Goal: Transaction & Acquisition: Purchase product/service

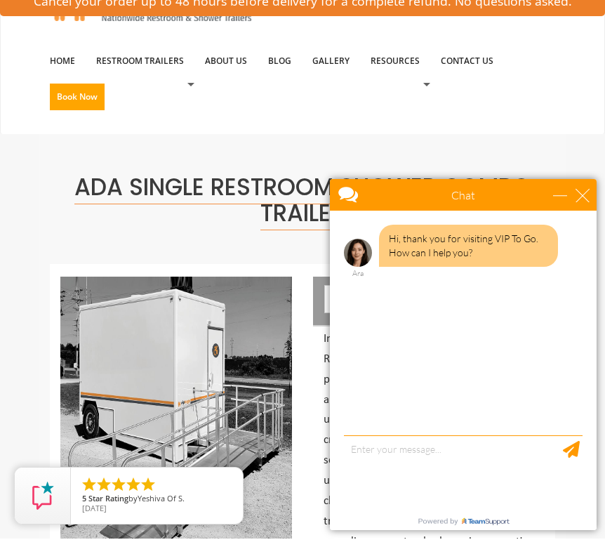
scroll to position [62, 0]
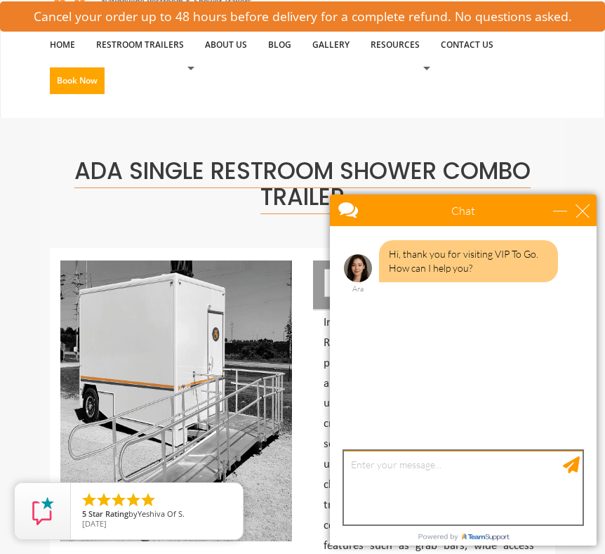
click at [452, 458] on textarea "type your message" at bounding box center [463, 488] width 239 height 74
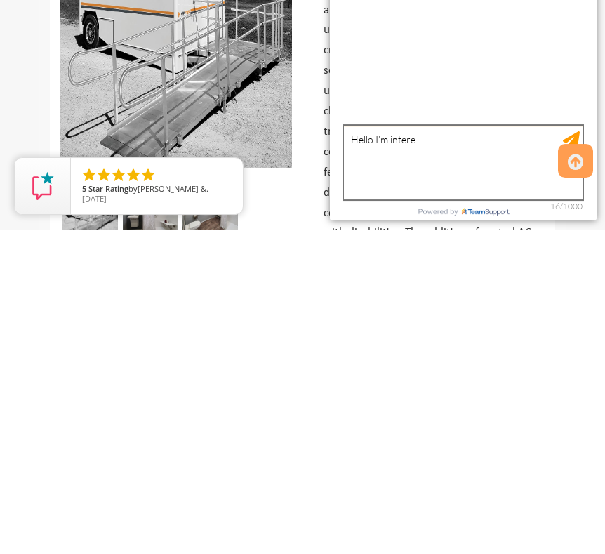
scroll to position [0, 0]
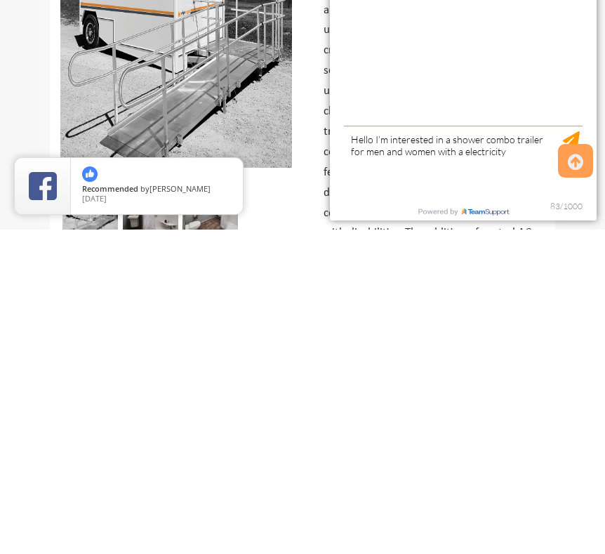
click at [584, 470] on icon at bounding box center [575, 487] width 15 height 34
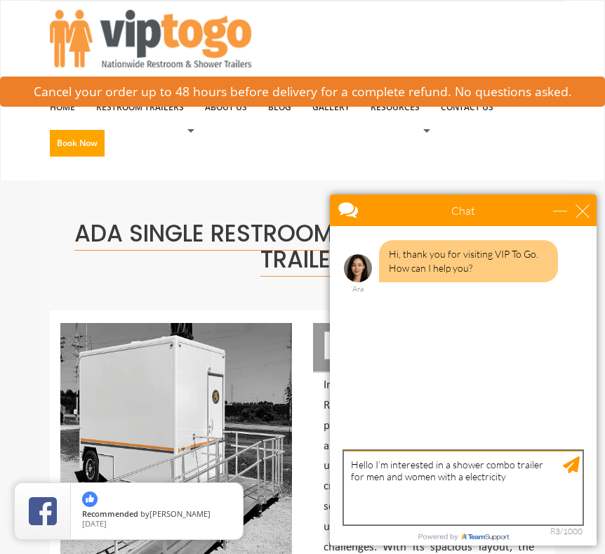
click at [556, 467] on textarea "Hello I’m interested in a shower combo trailer for men and women with a electri…" at bounding box center [463, 488] width 239 height 74
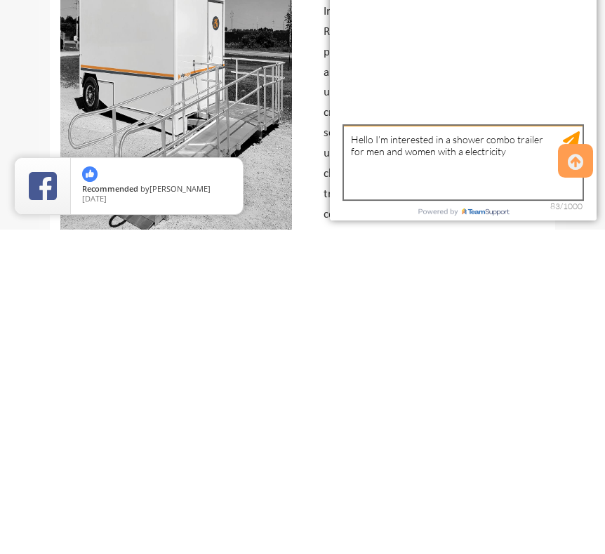
click at [515, 165] on textarea "Hello I’m interested in a shower combo trailer for men and women with a electri…" at bounding box center [463, 163] width 239 height 74
type textarea "Hello I’m interested in a shower combo trailer for men and women with a electri…"
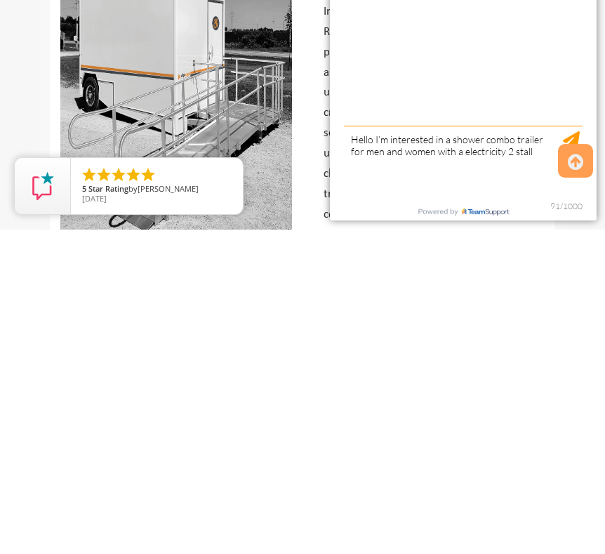
click at [579, 470] on icon at bounding box center [575, 487] width 15 height 34
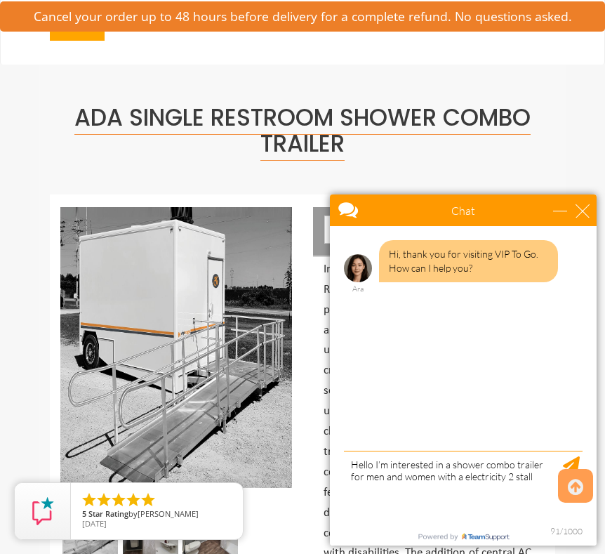
scroll to position [0, 0]
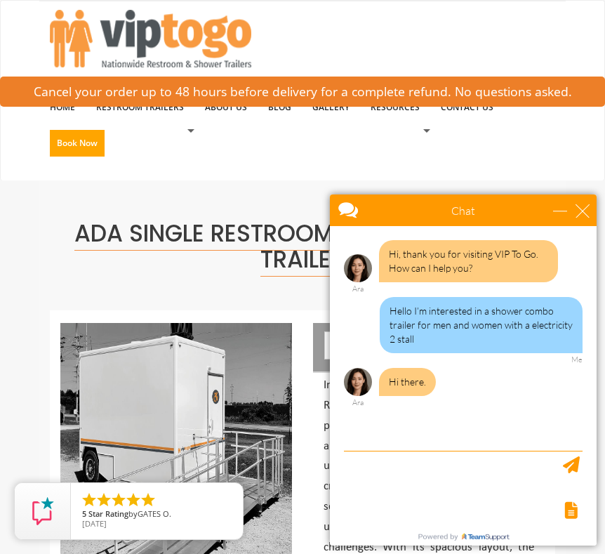
click at [431, 428] on div "Hi, thank you for visiting VIP To Go. How can I help you? [PERSON_NAME] Hello I…" at bounding box center [463, 340] width 267 height 228
click at [515, 468] on textarea "type your message" at bounding box center [463, 488] width 239 height 74
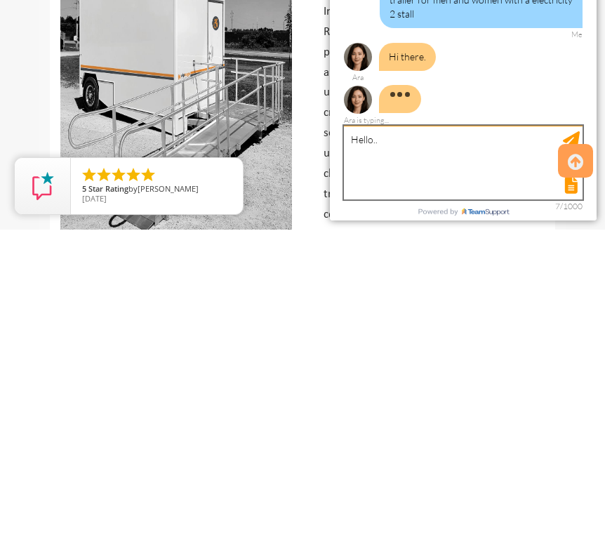
type textarea "Hello.."
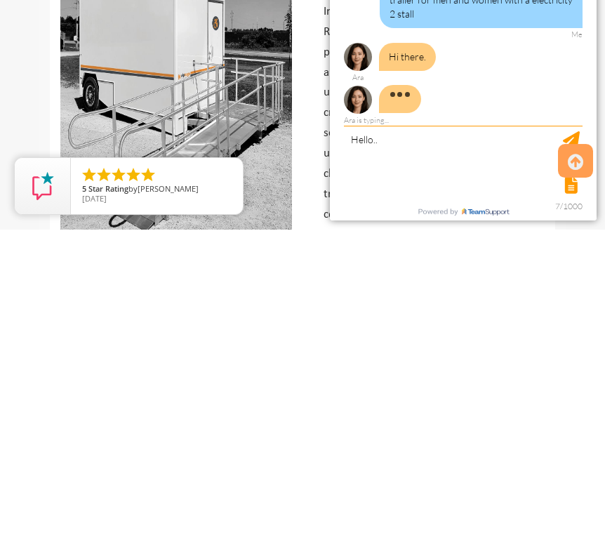
click at [574, 470] on icon at bounding box center [575, 487] width 15 height 34
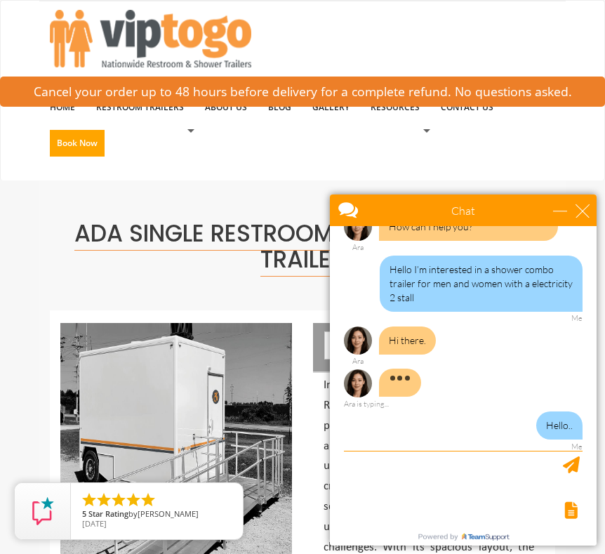
scroll to position [55, 0]
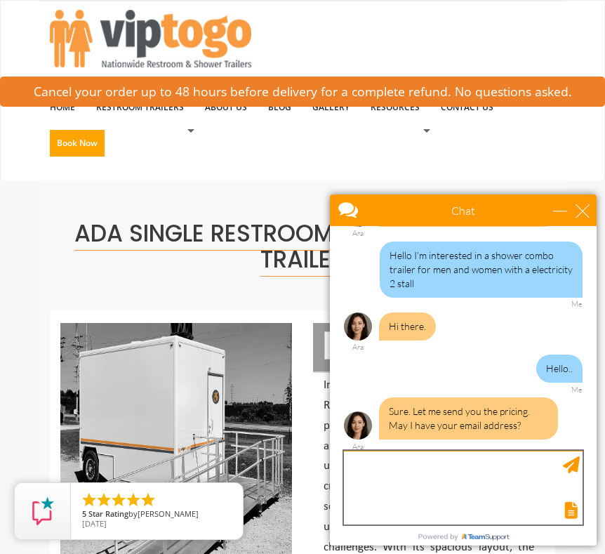
click at [437, 456] on textarea "type your message" at bounding box center [463, 488] width 239 height 74
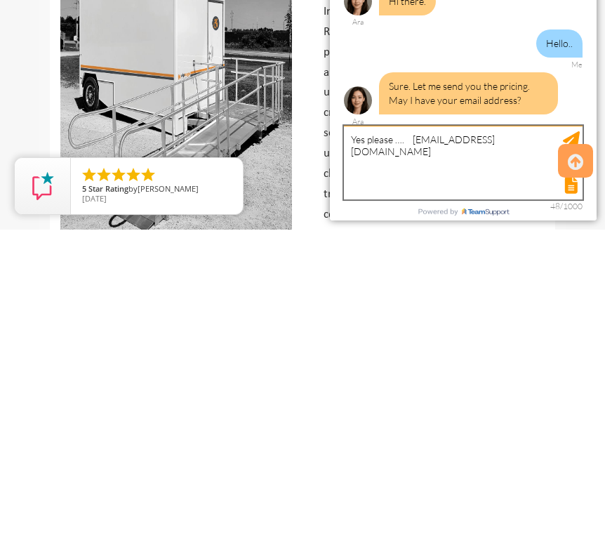
type textarea "Yes please …. [EMAIL_ADDRESS][DOMAIN_NAME]"
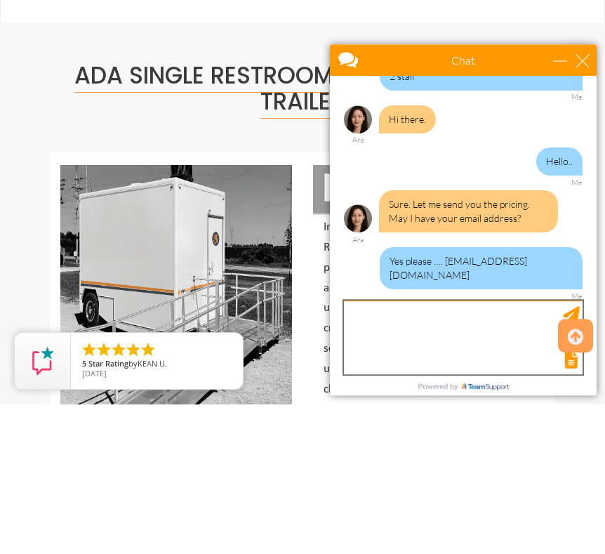
scroll to position [112, 0]
click at [272, 315] on img at bounding box center [176, 455] width 232 height 281
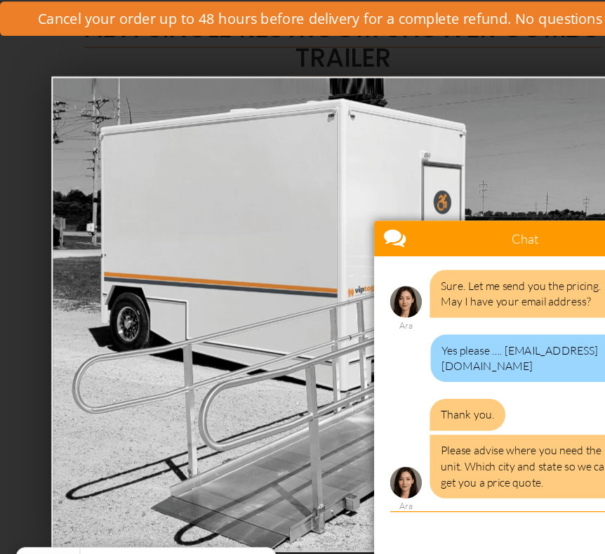
scroll to position [158, 0]
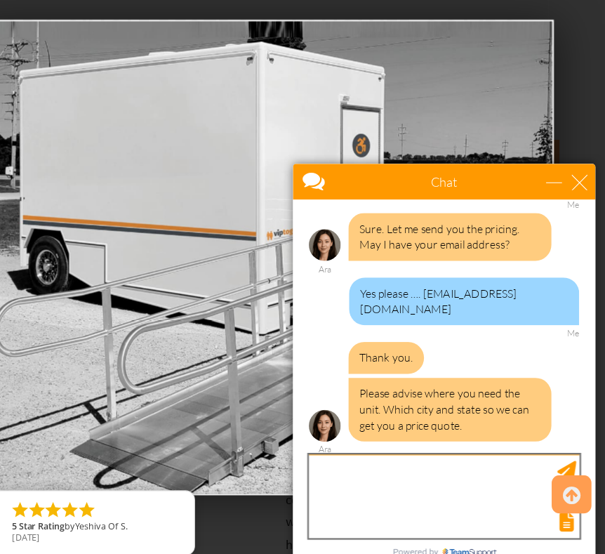
click at [360, 423] on textarea "type your message" at bounding box center [424, 456] width 239 height 74
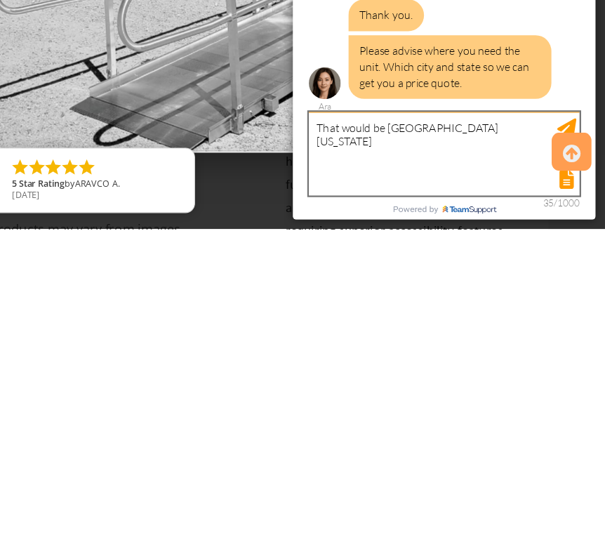
type textarea "That would be [GEOGRAPHIC_DATA][US_STATE]"
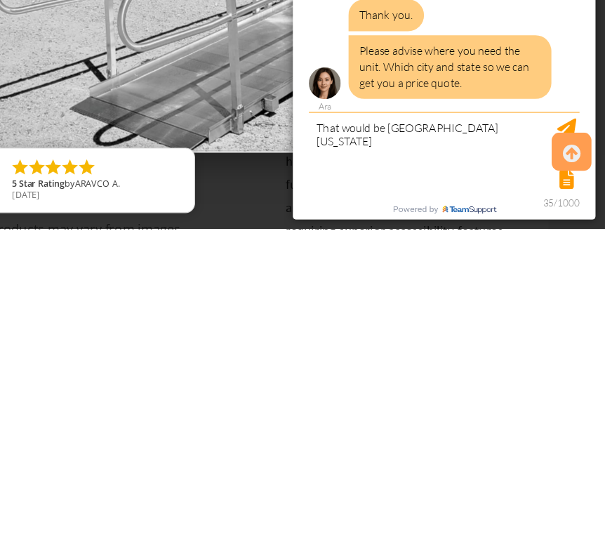
click at [568, 470] on icon at bounding box center [575, 487] width 15 height 34
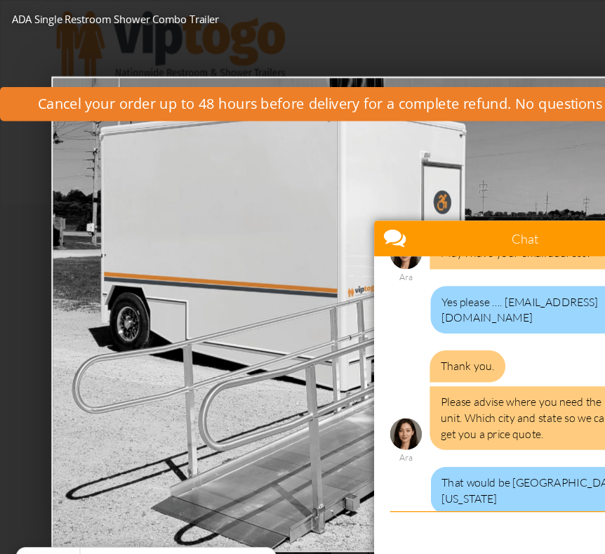
scroll to position [331, 0]
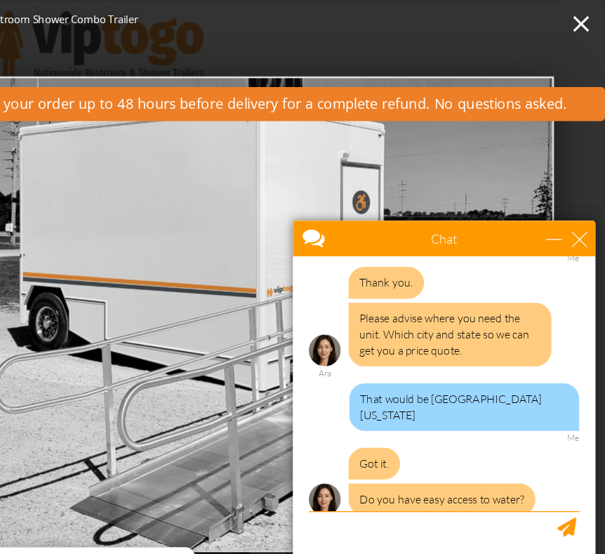
click at [422, 472] on div "Got it. Do you have easy access to water? Ara" at bounding box center [424, 454] width 239 height 71
click at [414, 474] on div "Got it. Do you have easy access to water? Ara" at bounding box center [424, 454] width 239 height 71
click at [408, 488] on textarea "type your message" at bounding box center [424, 512] width 239 height 74
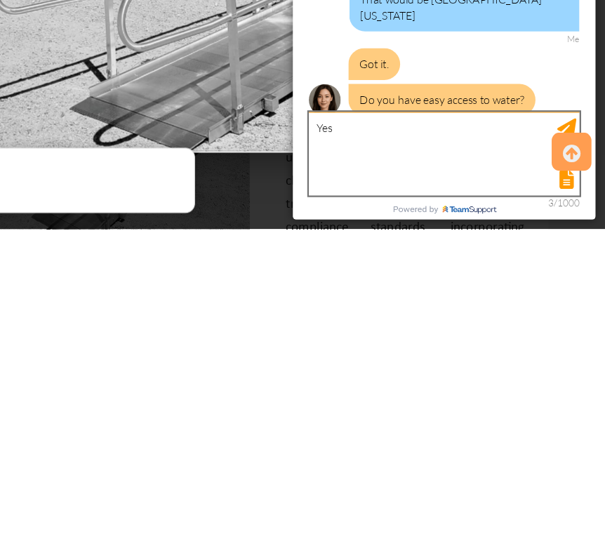
type textarea "Yes"
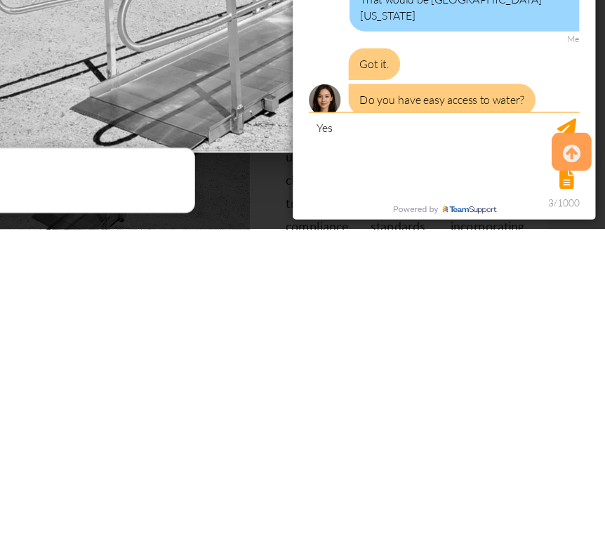
click at [568, 470] on icon at bounding box center [575, 487] width 15 height 34
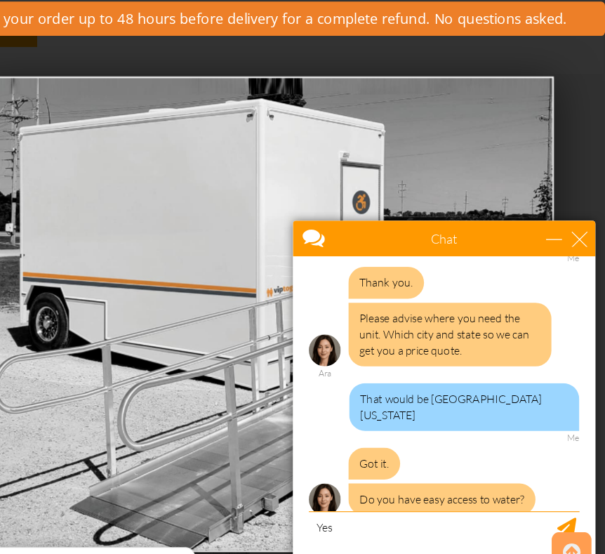
scroll to position [0, 0]
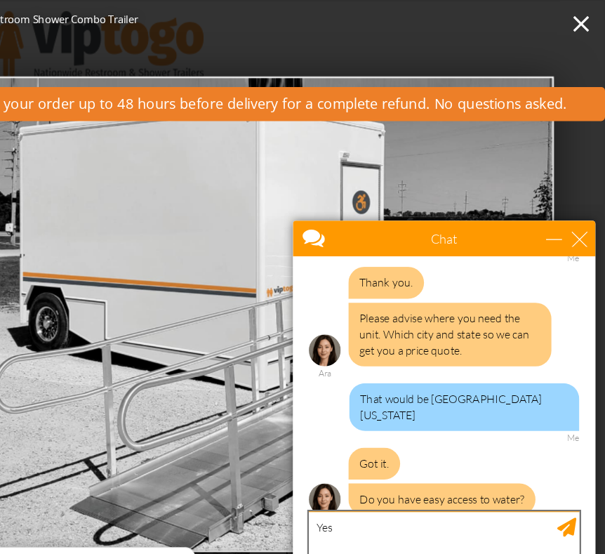
click at [493, 480] on textarea "Yes" at bounding box center [424, 512] width 239 height 74
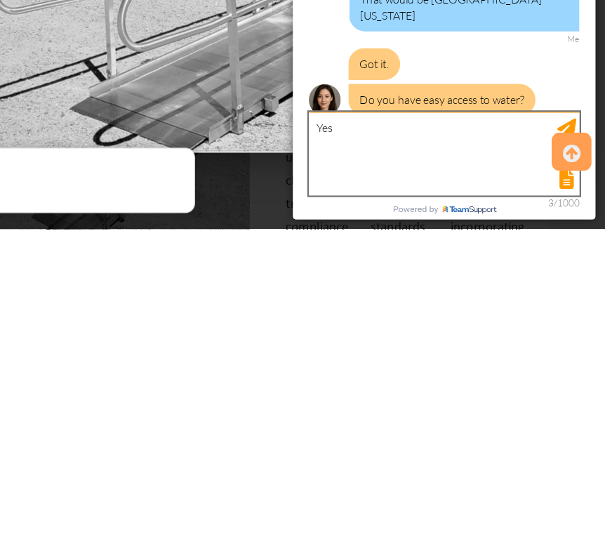
click at [471, 107] on textarea "Yes" at bounding box center [424, 114] width 239 height 74
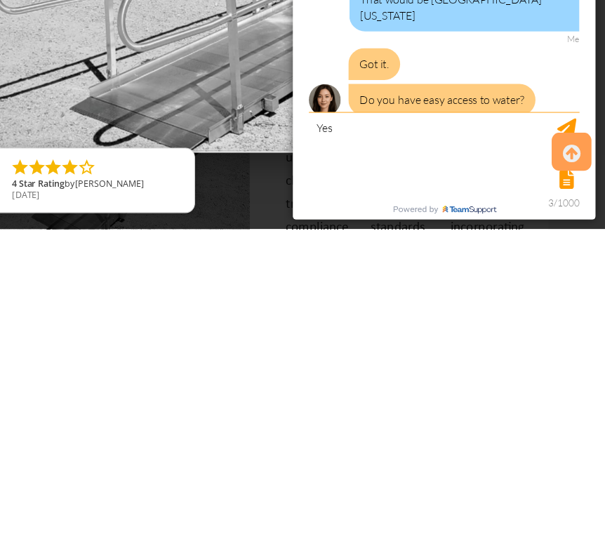
click at [568, 470] on icon at bounding box center [575, 487] width 15 height 34
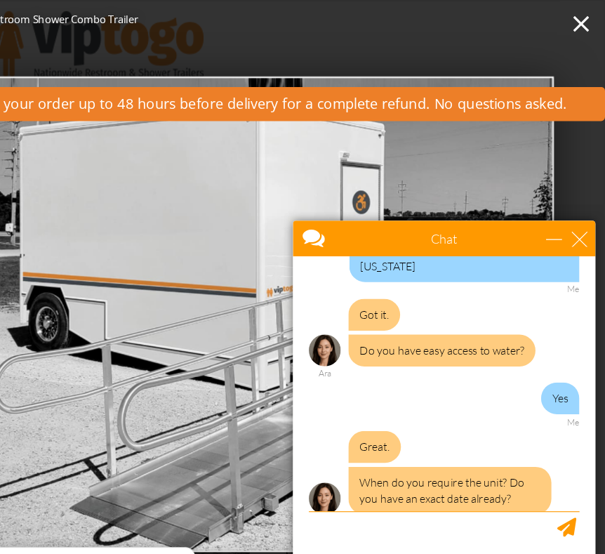
scroll to position [0, 0]
click at [451, 477] on textarea "type your message" at bounding box center [424, 512] width 239 height 74
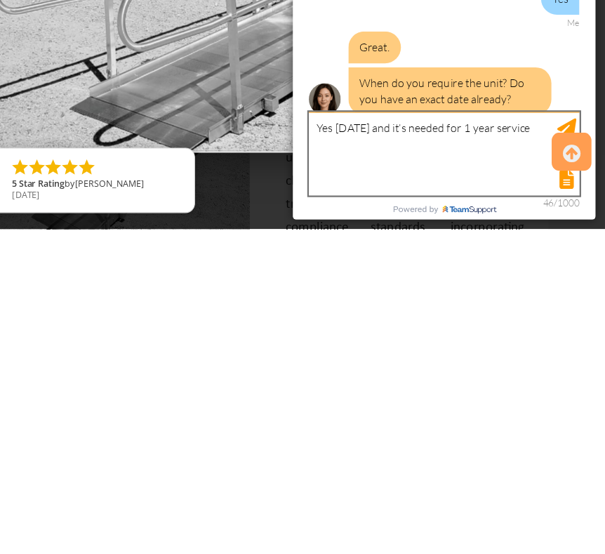
type textarea "Yes [DATE] and it’s needed for 1 year service"
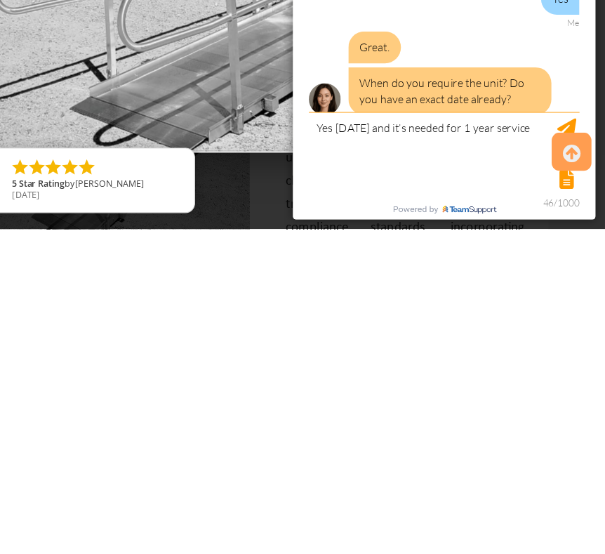
click at [568, 470] on icon at bounding box center [575, 487] width 15 height 34
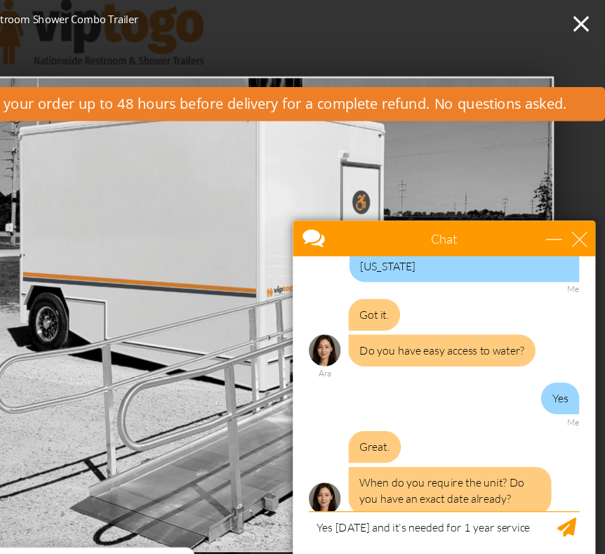
scroll to position [0, 0]
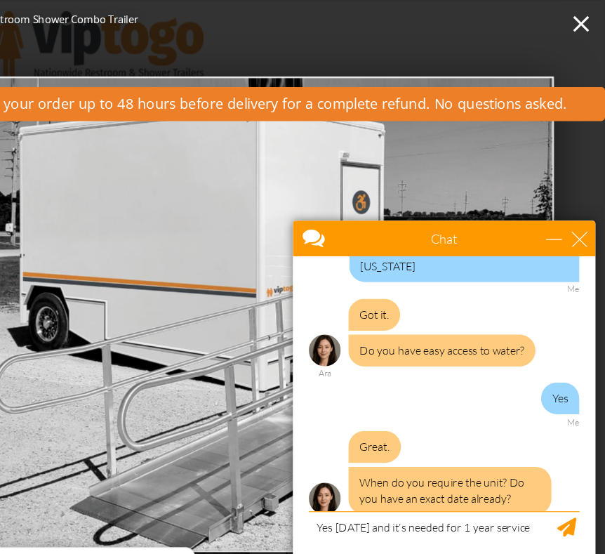
click at [541, 473] on div "Great. When do you require the unit? Do you have an exact date already? Ara" at bounding box center [424, 446] width 239 height 85
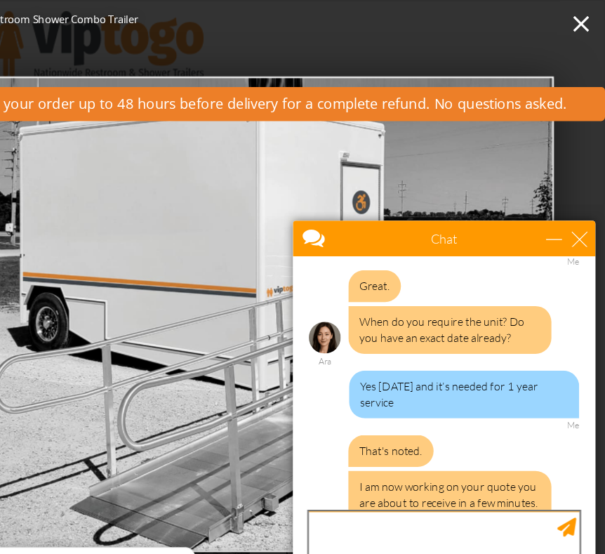
scroll to position [636, 0]
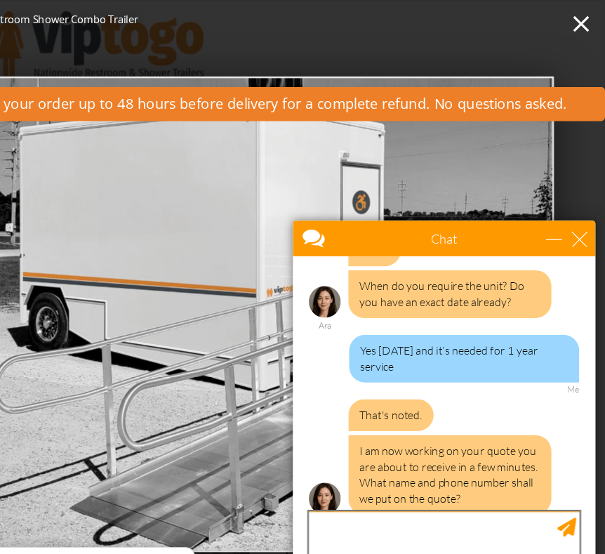
click at [374, 485] on textarea "type your message" at bounding box center [424, 512] width 239 height 74
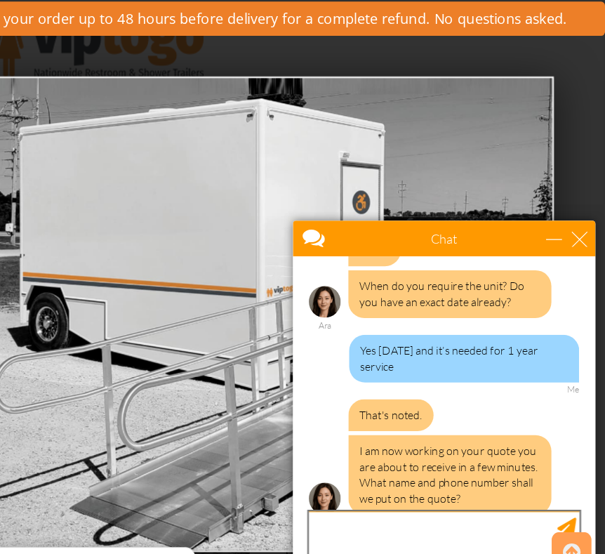
scroll to position [35, 0]
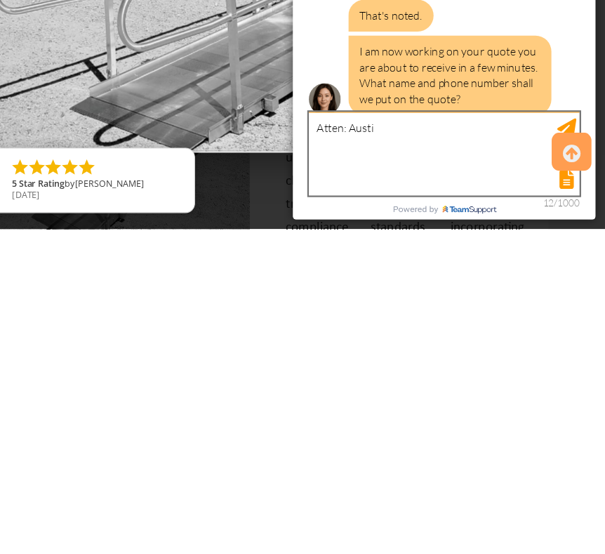
type textarea "Atten: [GEOGRAPHIC_DATA]"
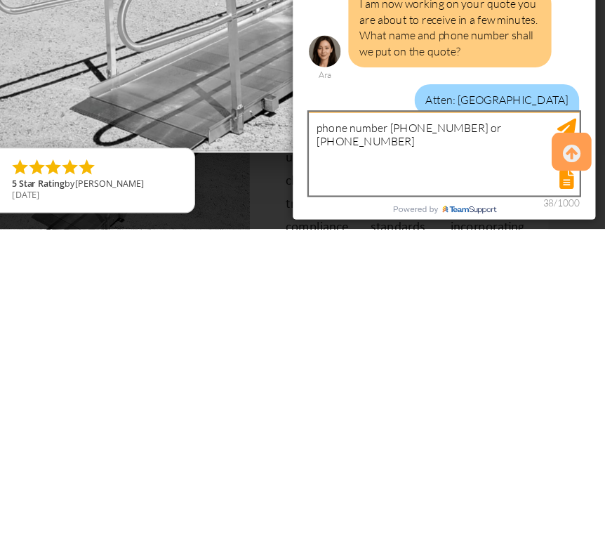
type textarea "phone number [PHONE_NUMBER] or [PHONE_NUMBER]"
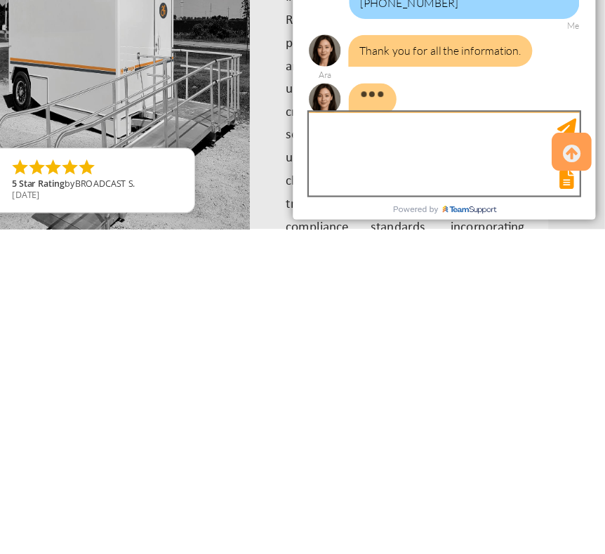
scroll to position [812, 0]
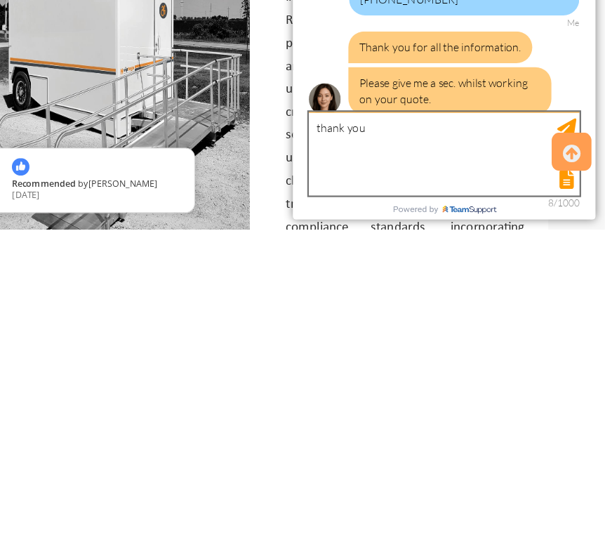
type textarea "thank you"
click at [543, 81] on textarea "thank you" at bounding box center [424, 114] width 239 height 74
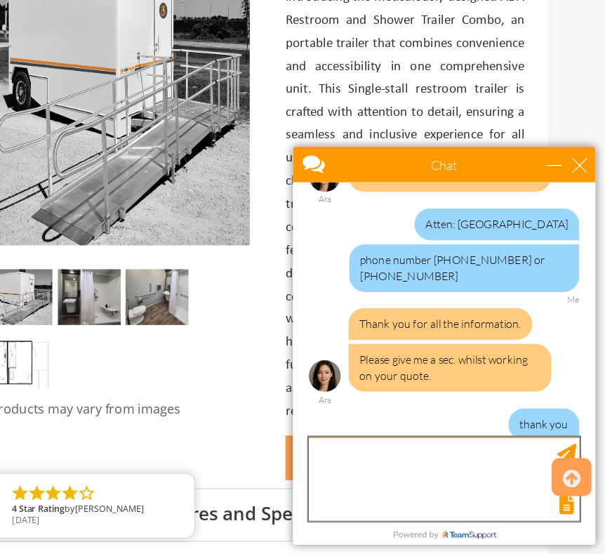
scroll to position [322, 0]
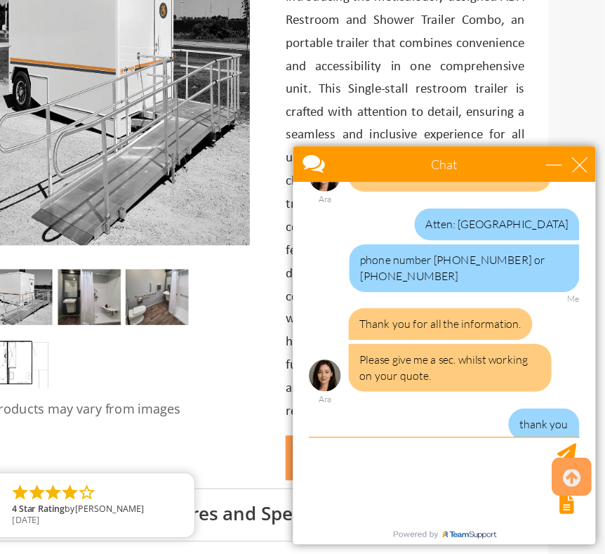
click at [60, 120] on img at bounding box center [176, 141] width 232 height 281
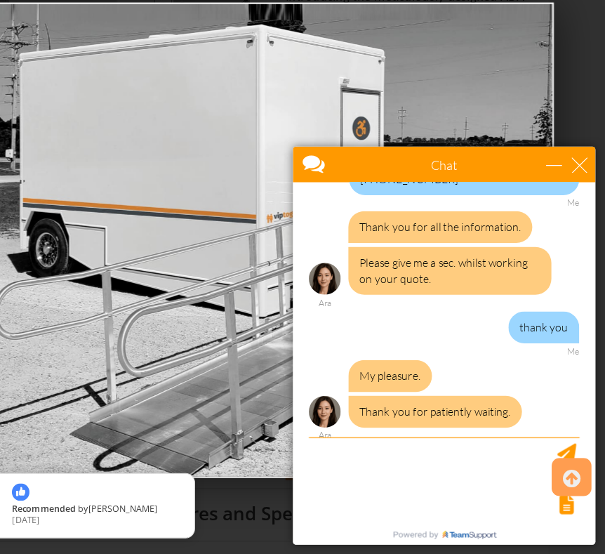
scroll to position [930, 0]
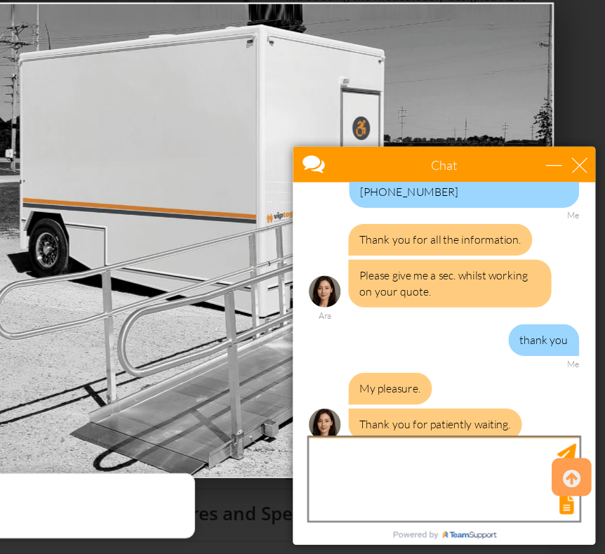
click at [368, 414] on textarea "type your message" at bounding box center [424, 439] width 239 height 74
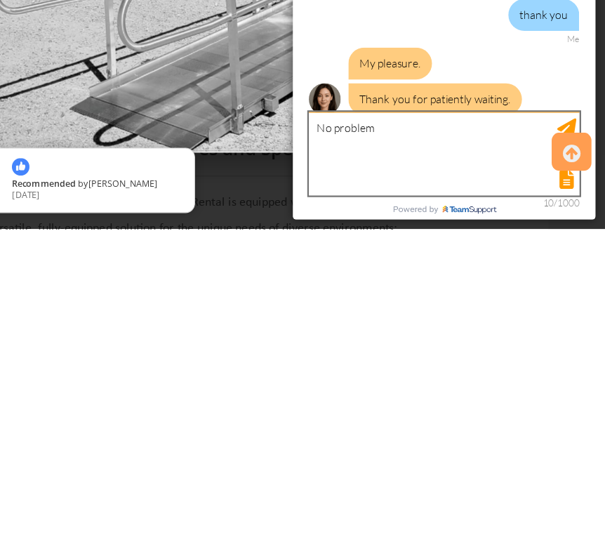
click at [543, 87] on textarea "No problem" at bounding box center [424, 114] width 239 height 74
type textarea "No problem"
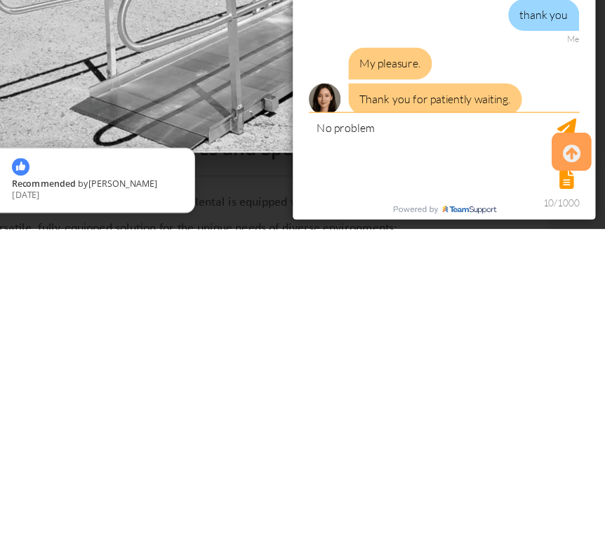
click at [568, 470] on icon at bounding box center [575, 487] width 15 height 34
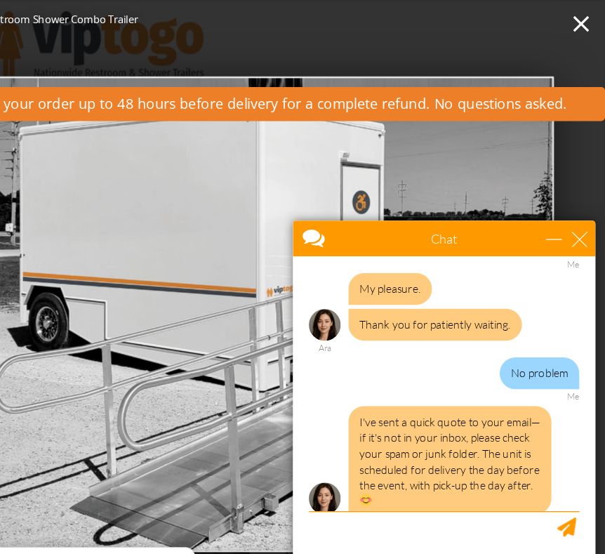
scroll to position [1082, 0]
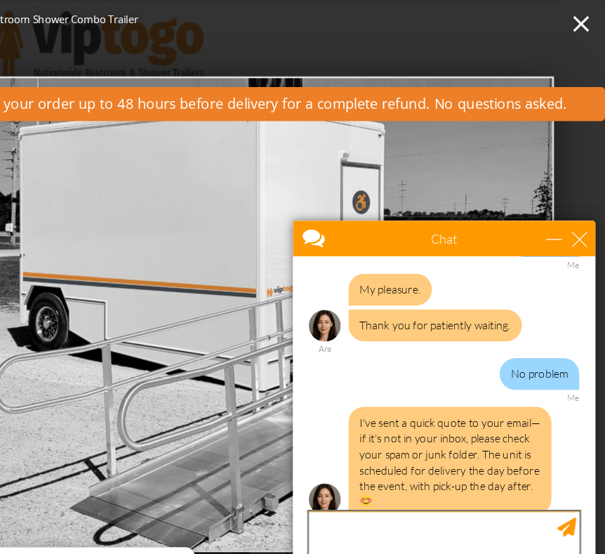
click at [462, 482] on textarea "type your message" at bounding box center [424, 512] width 239 height 74
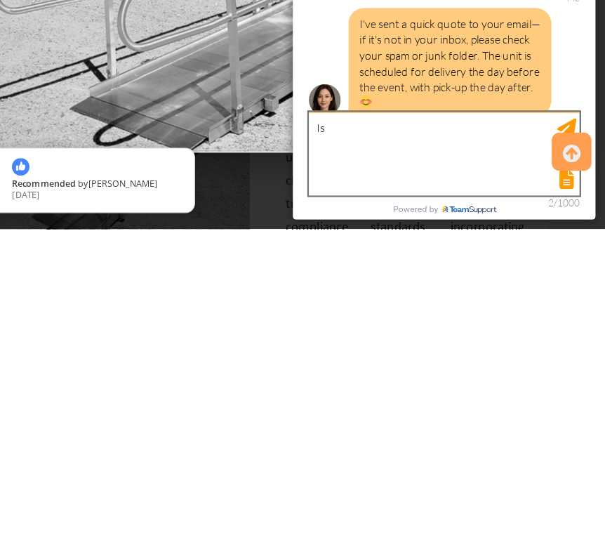
type textarea "I"
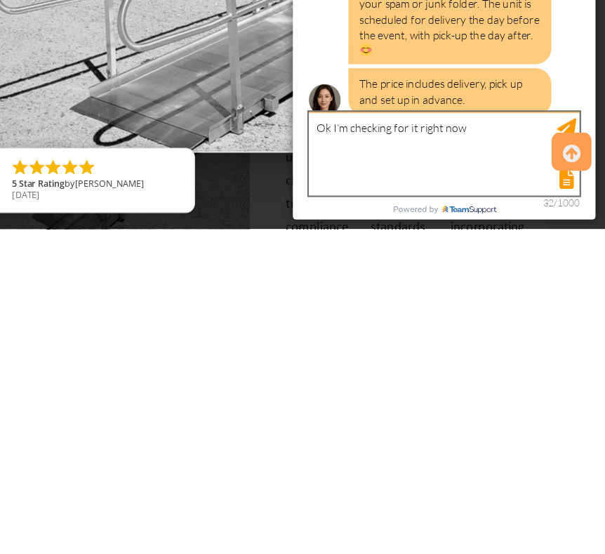
type textarea "Ok I’m checking for it right now"
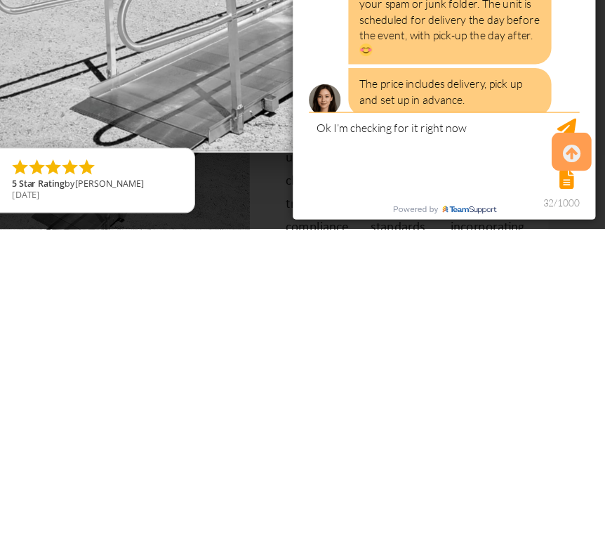
click at [558, 469] on div at bounding box center [575, 486] width 35 height 34
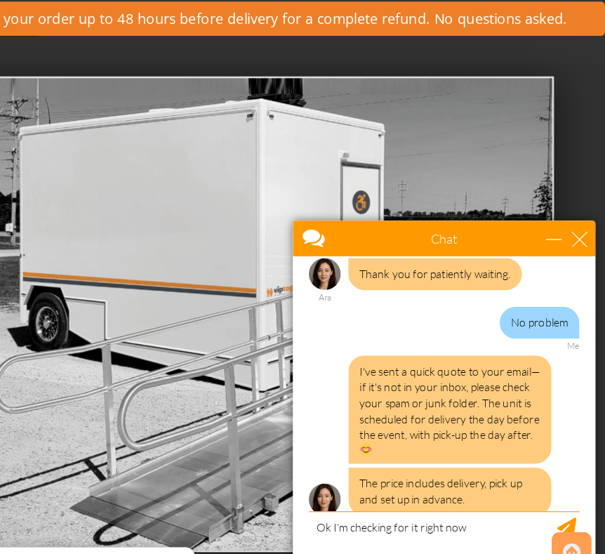
scroll to position [0, 0]
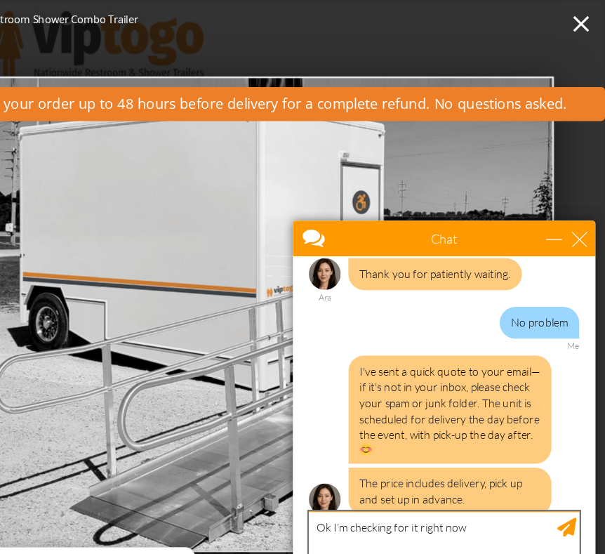
click at [539, 477] on textarea "Ok I’m checking for it right now" at bounding box center [424, 512] width 239 height 74
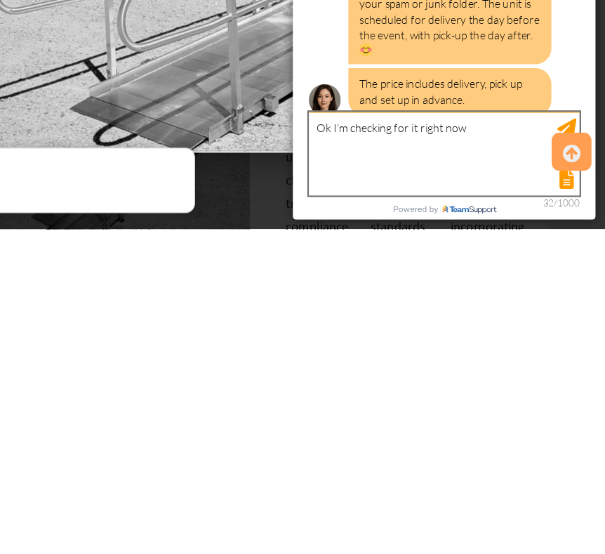
click at [520, 79] on textarea "Ok I’m checking for it right now" at bounding box center [424, 114] width 239 height 74
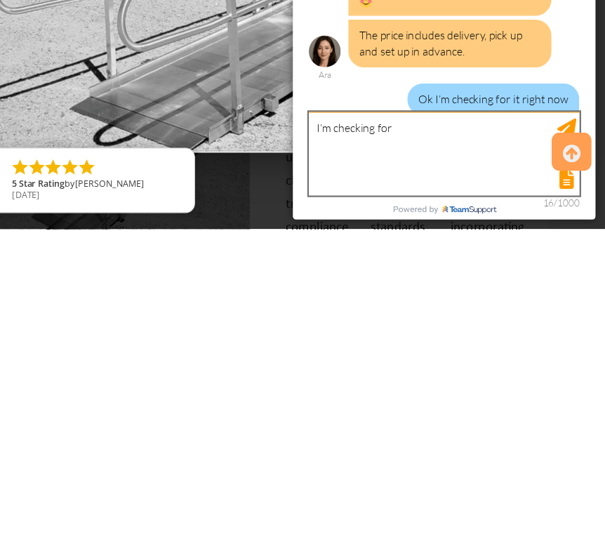
scroll to position [1213, 0]
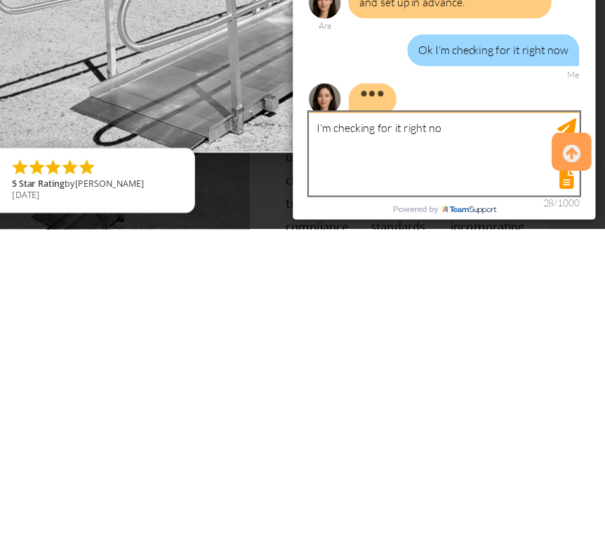
type textarea "I’m checking for it right now"
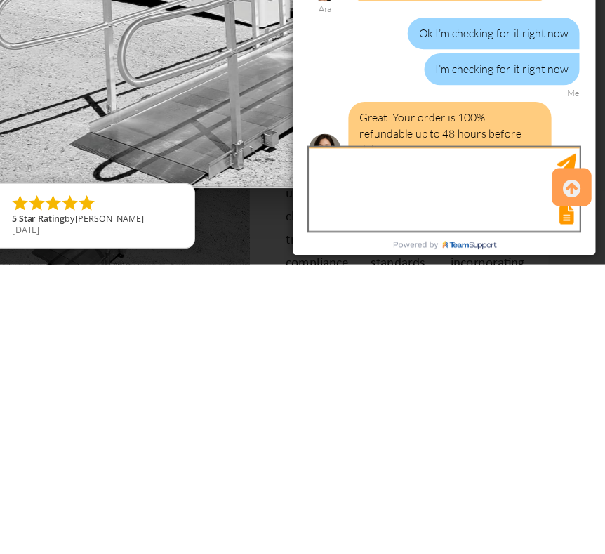
scroll to position [1259, 0]
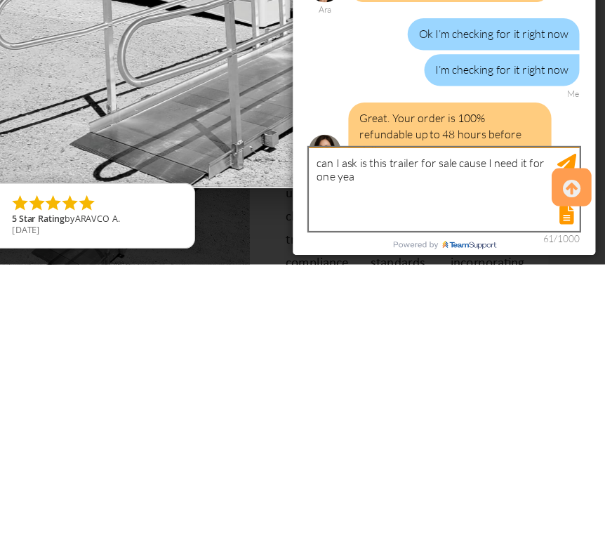
type textarea "can I ask is this trailer for sale cause I need it for one year"
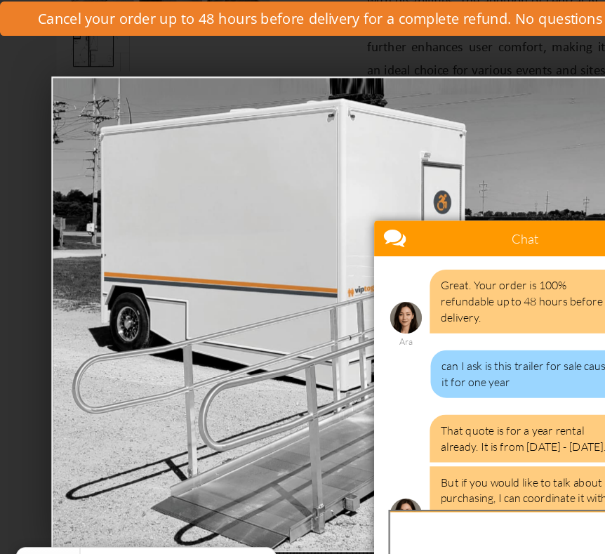
scroll to position [637, 0]
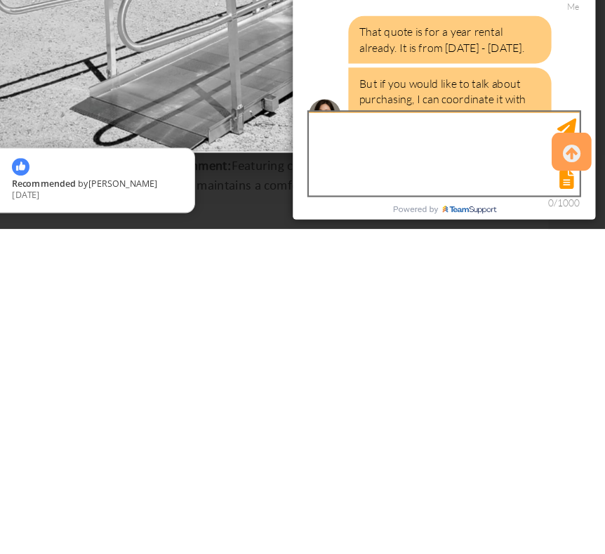
click at [430, 95] on textarea "type your message" at bounding box center [424, 114] width 239 height 74
type textarea "Z"
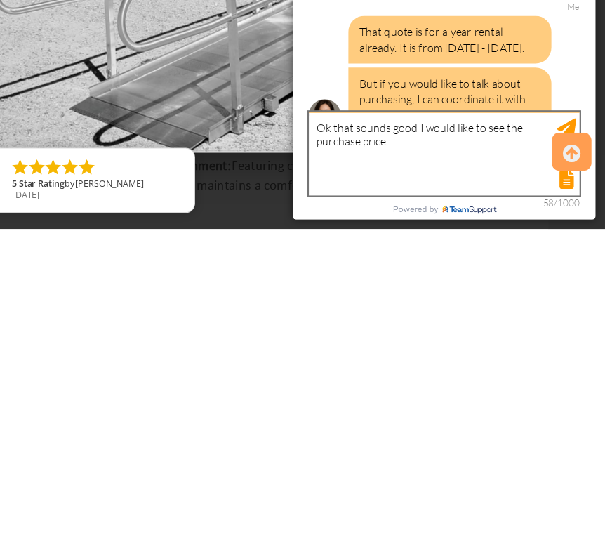
type textarea "Ok that sounds good I would like to see the purchase price."
click at [543, 81] on textarea "Ok that sounds good I would like to see the purchase price." at bounding box center [424, 114] width 239 height 74
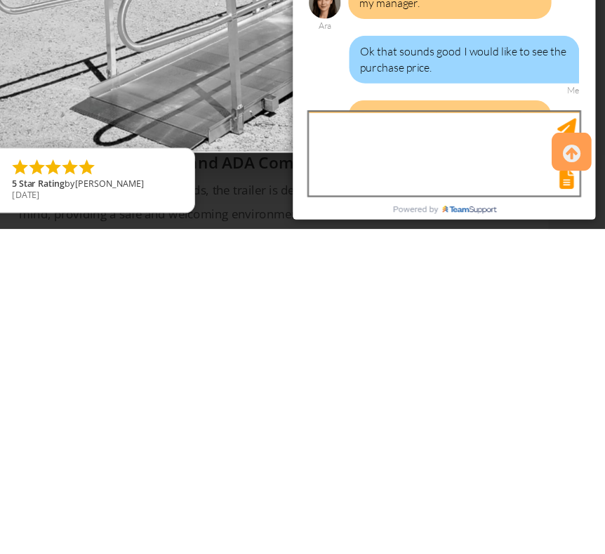
scroll to position [1574, 0]
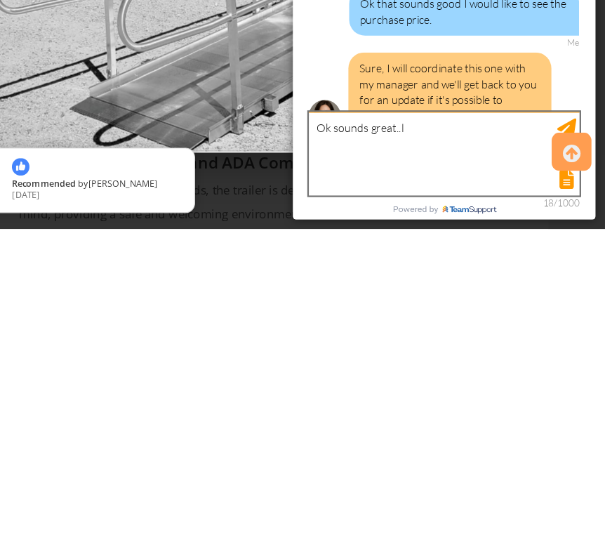
type textarea "Ok sounds great.."
click at [537, 79] on textarea "Ok sounds great.." at bounding box center [424, 114] width 239 height 74
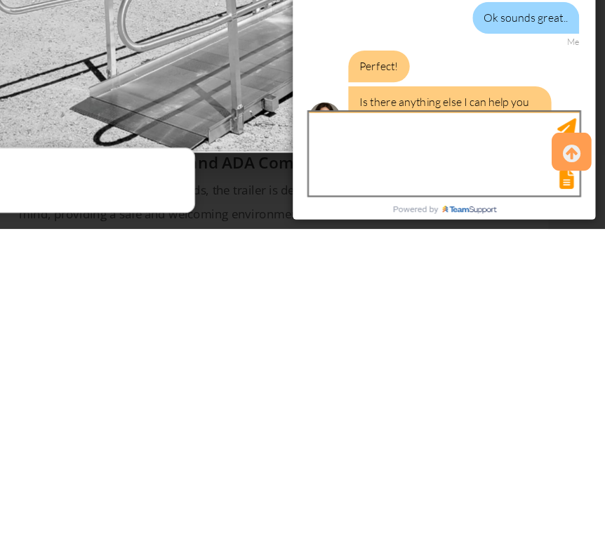
scroll to position [1705, 0]
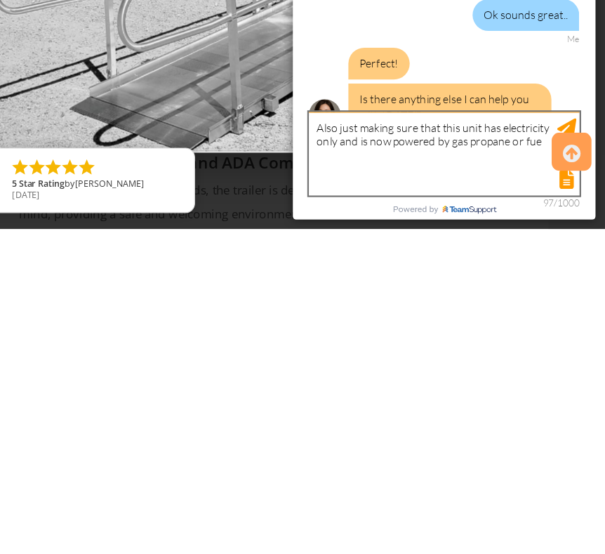
type textarea "Also just making sure that this unit has electricity only and is now powered by…"
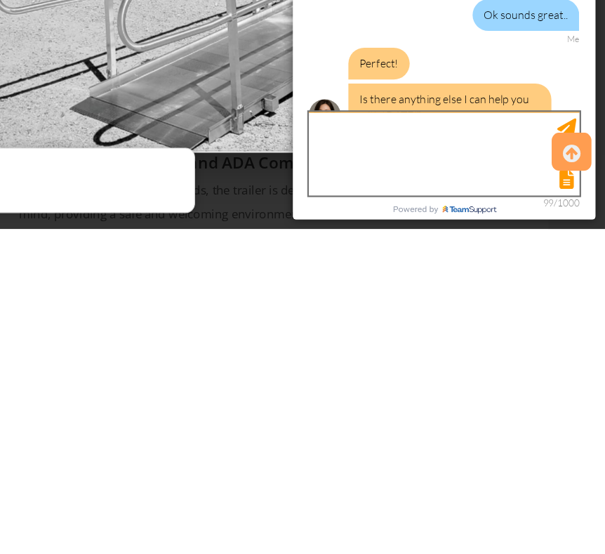
scroll to position [1776, 0]
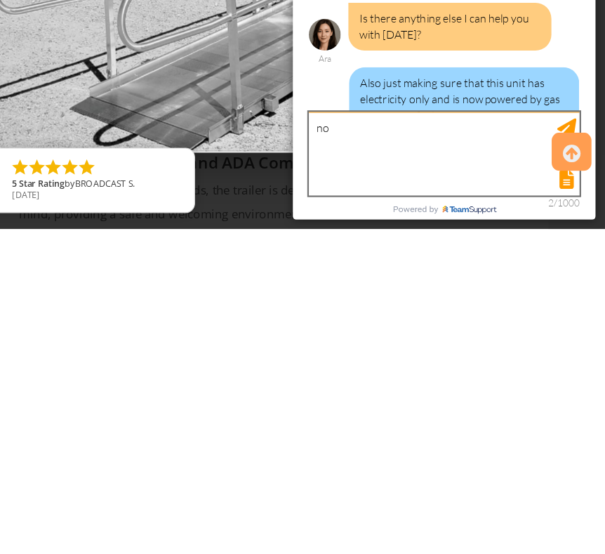
type textarea "not"
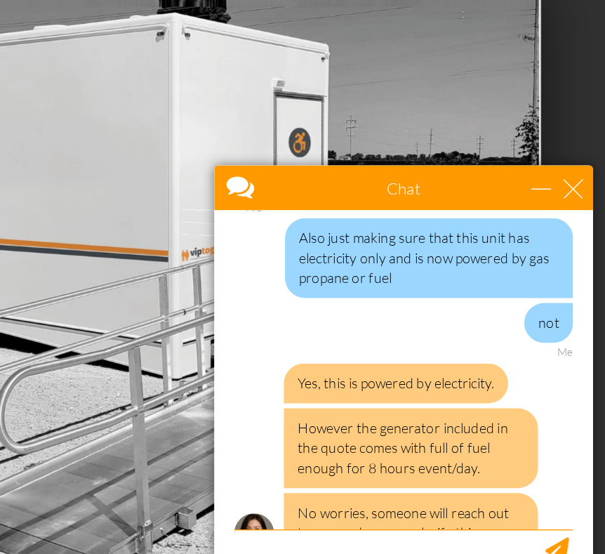
scroll to position [1998, 0]
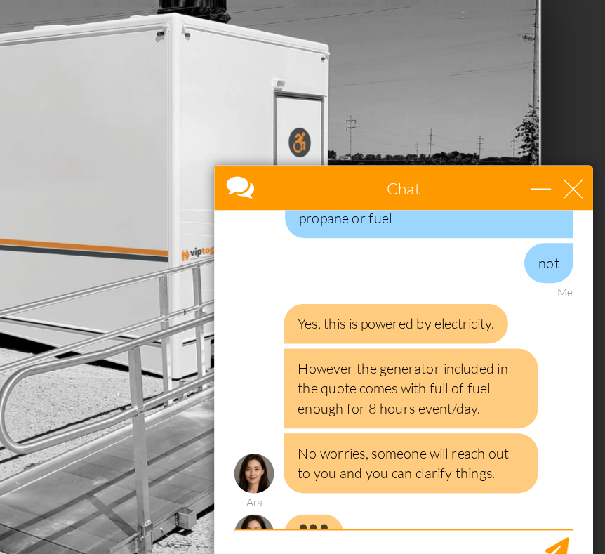
click at [294, 414] on div "Ara is typing..." at bounding box center [344, 426] width 239 height 39
click at [283, 414] on div "Ara is typing..." at bounding box center [344, 426] width 239 height 39
click at [270, 425] on textarea "type your message" at bounding box center [344, 455] width 239 height 74
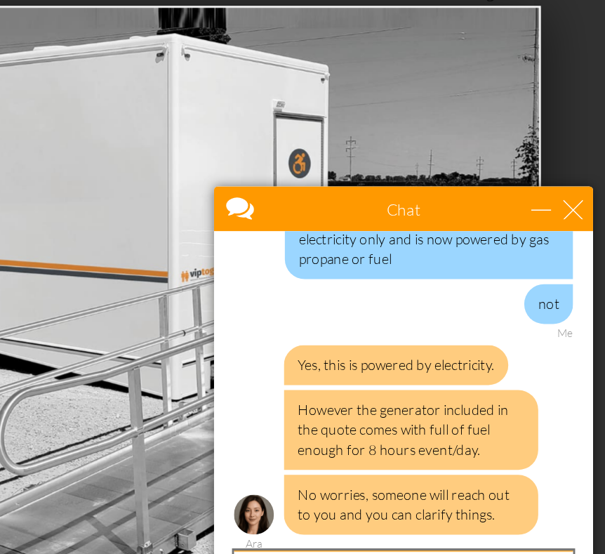
scroll to position [1956, 0]
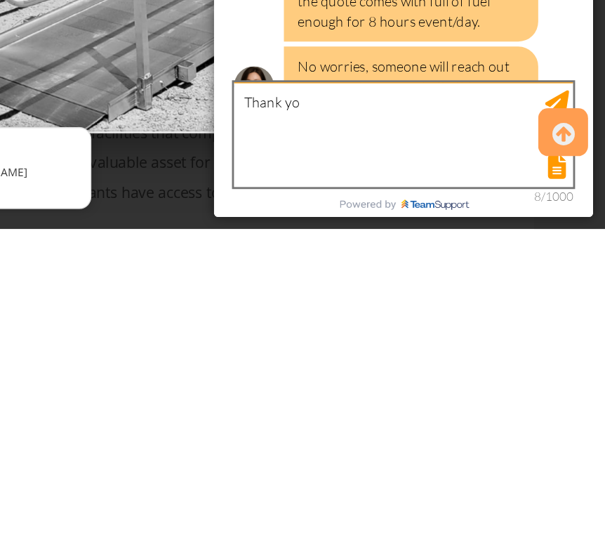
type textarea "Thank you"
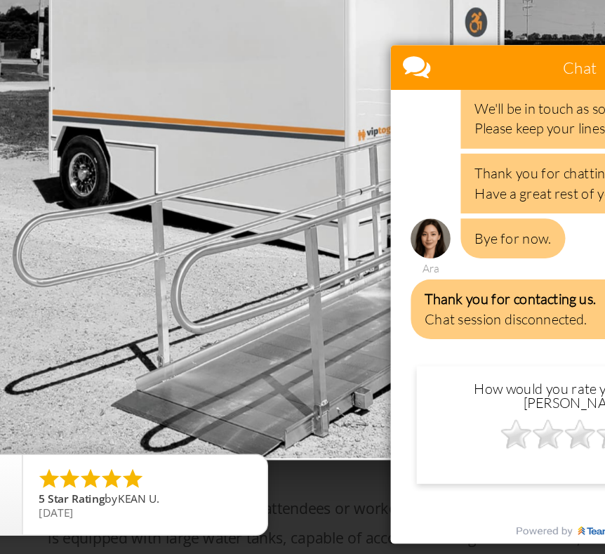
scroll to position [1550, 37]
